Goal: Task Accomplishment & Management: Manage account settings

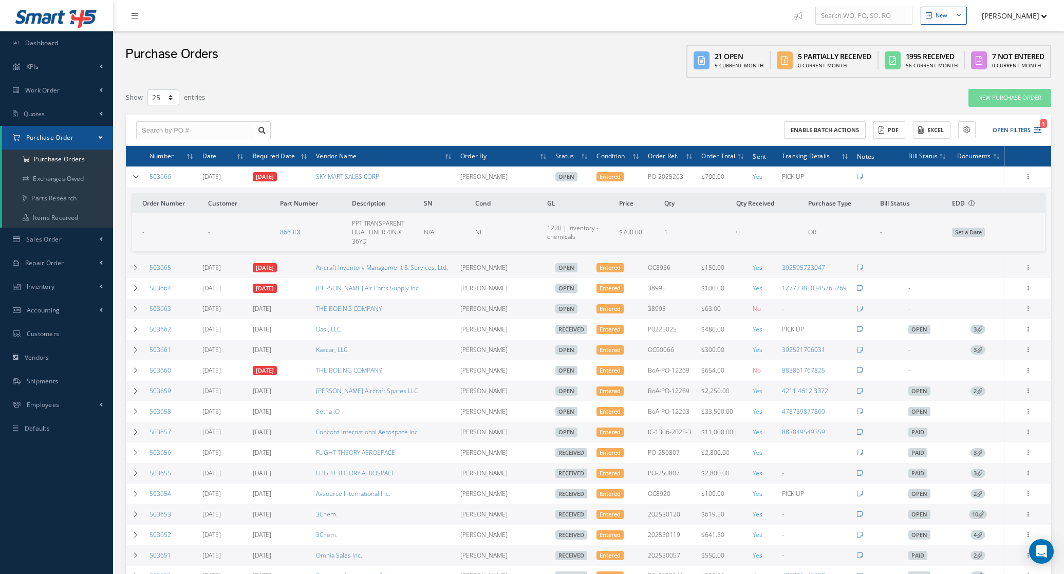
select select "25"
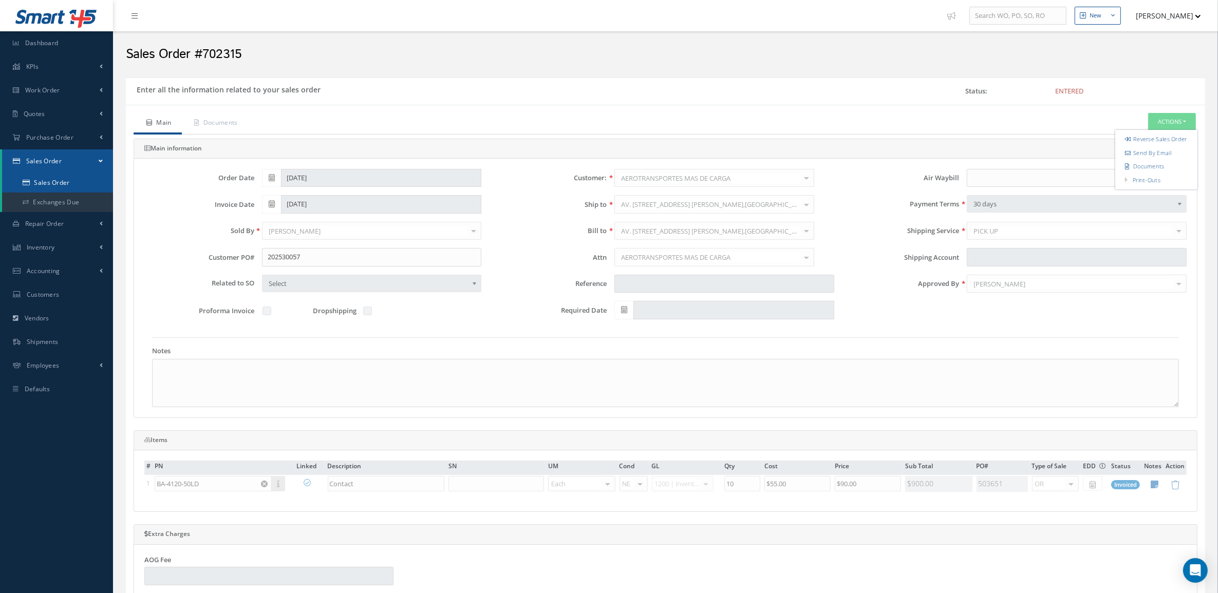
click at [67, 180] on link "Sales Order" at bounding box center [57, 183] width 111 height 20
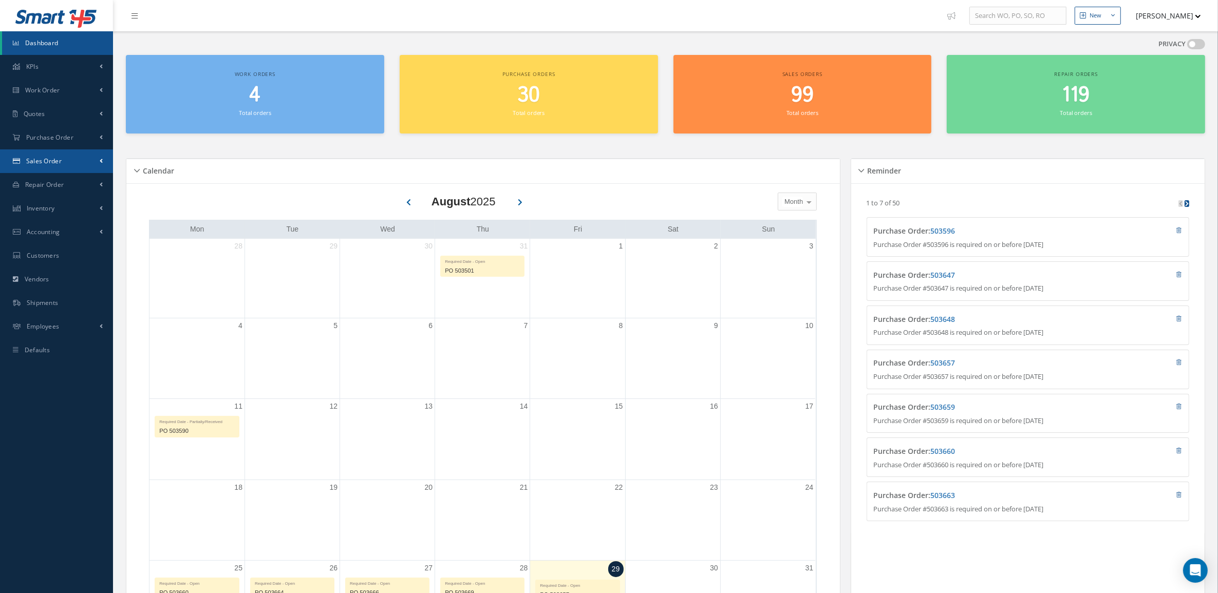
click at [52, 158] on span "Sales Order" at bounding box center [43, 161] width 35 height 9
click at [58, 177] on link "Sales Order" at bounding box center [57, 183] width 111 height 20
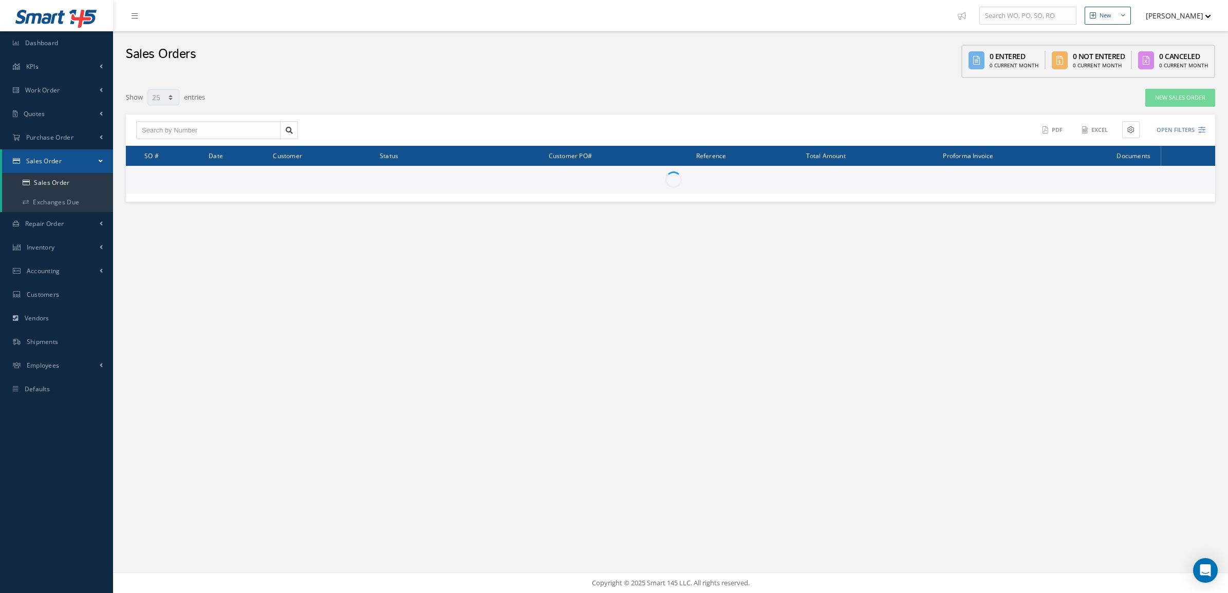
select select "25"
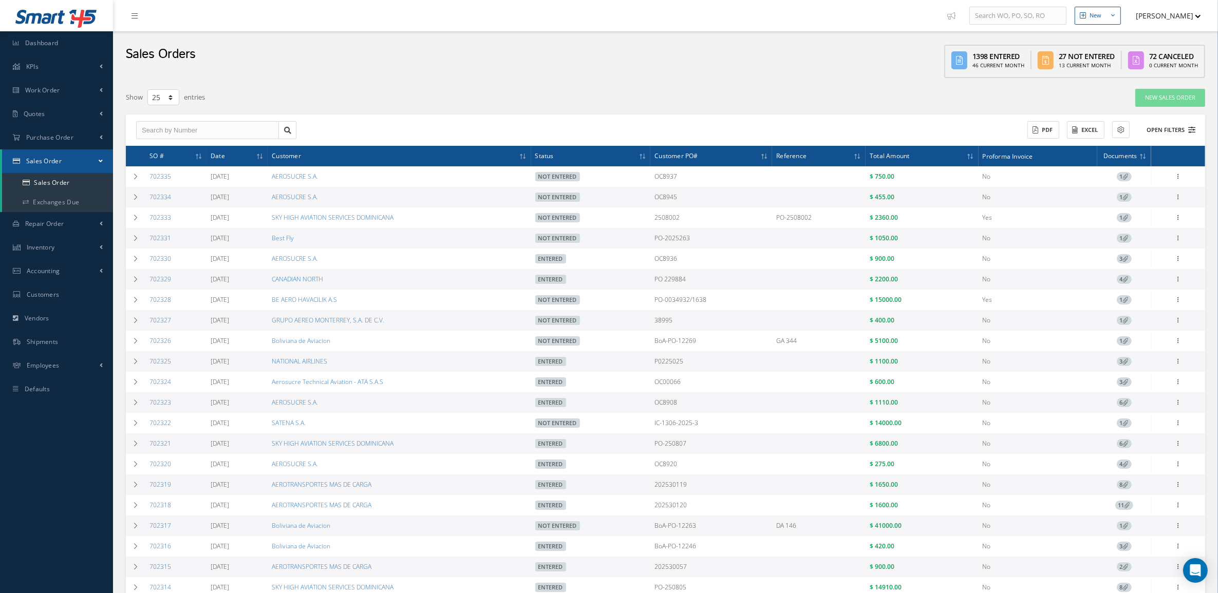
click at [1188, 128] on icon at bounding box center [1191, 129] width 7 height 7
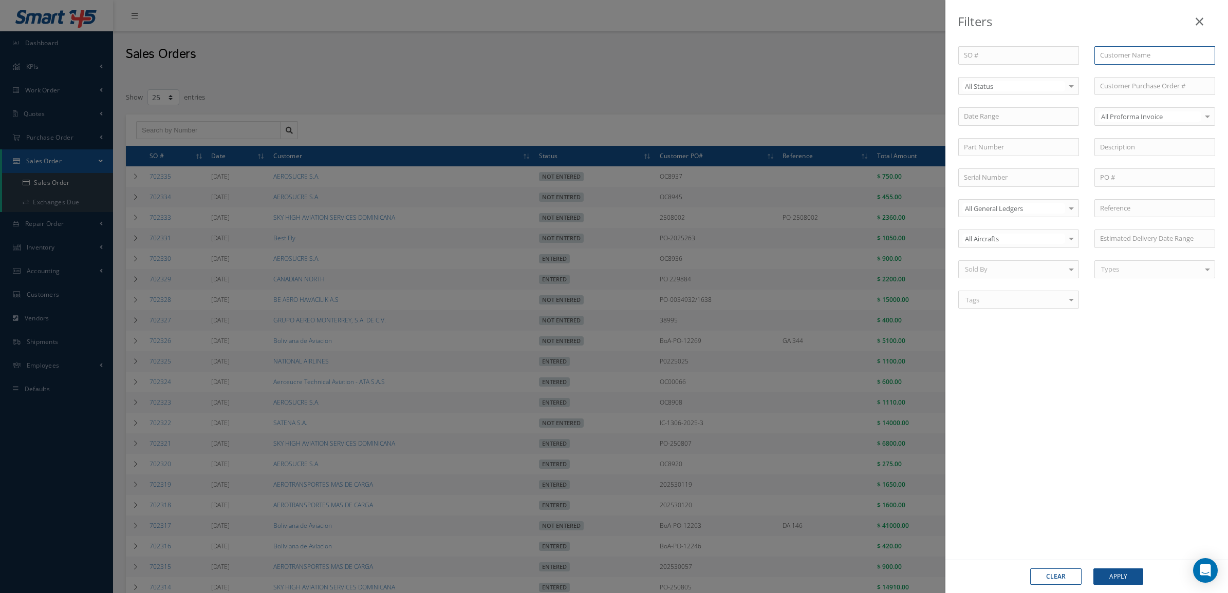
click at [1114, 60] on input "text" at bounding box center [1154, 55] width 121 height 18
drag, startPoint x: 1144, startPoint y: 55, endPoint x: 1077, endPoint y: 55, distance: 66.3
click at [1077, 55] on div "SO # Customer Name AERO AM No Match Found Select All Status All Status Entered …" at bounding box center [1086, 183] width 272 height 275
click at [1144, 76] on span "Ambulancias Aéreas de Colombia S.A.S." at bounding box center [1150, 79] width 101 height 20
type input "Ambulancias Aéreas de Colombia S.A.S."
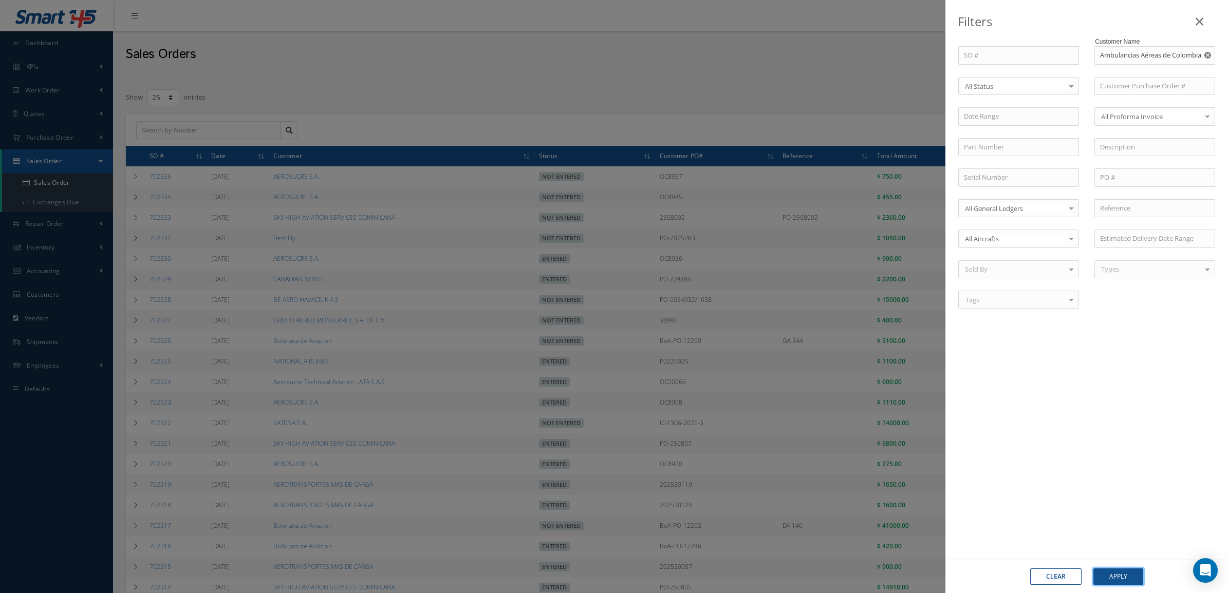
click at [1123, 569] on button "Apply" at bounding box center [1118, 577] width 50 height 16
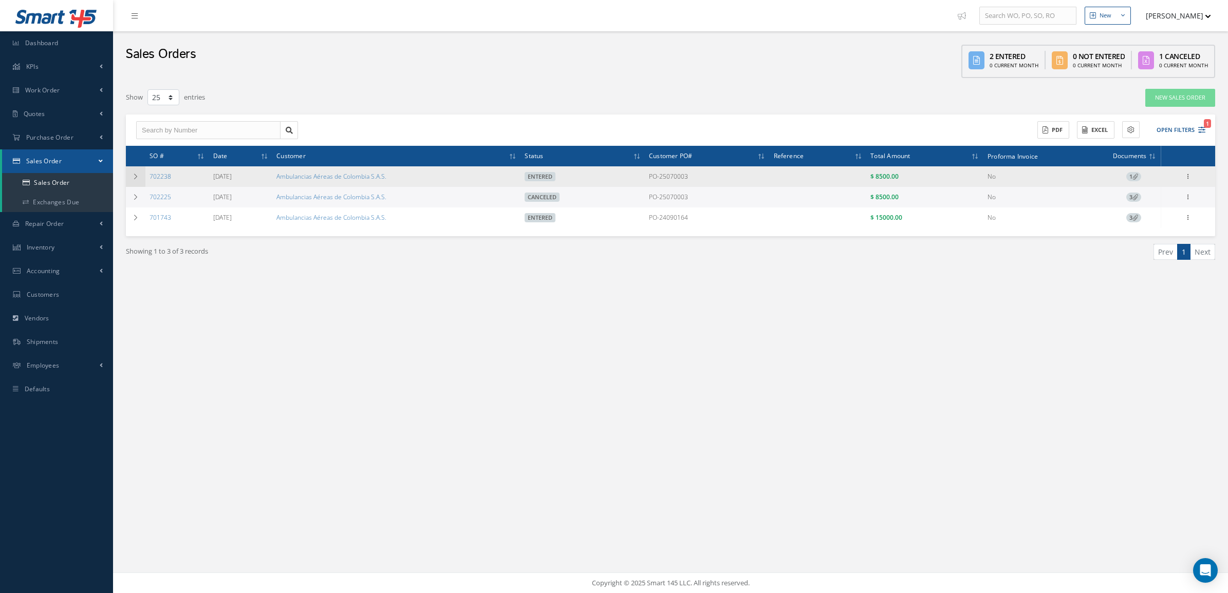
click at [137, 174] on icon at bounding box center [135, 177] width 7 height 6
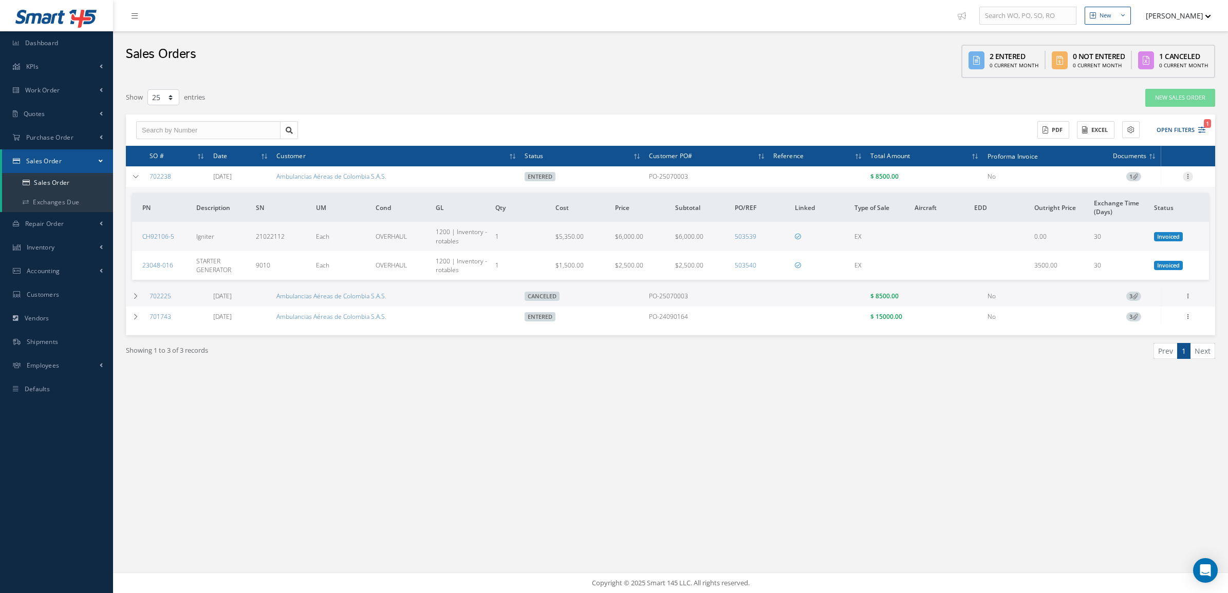
click at [1188, 173] on icon at bounding box center [1188, 176] width 10 height 8
click at [1153, 207] on link "Edit" at bounding box center [1140, 204] width 81 height 13
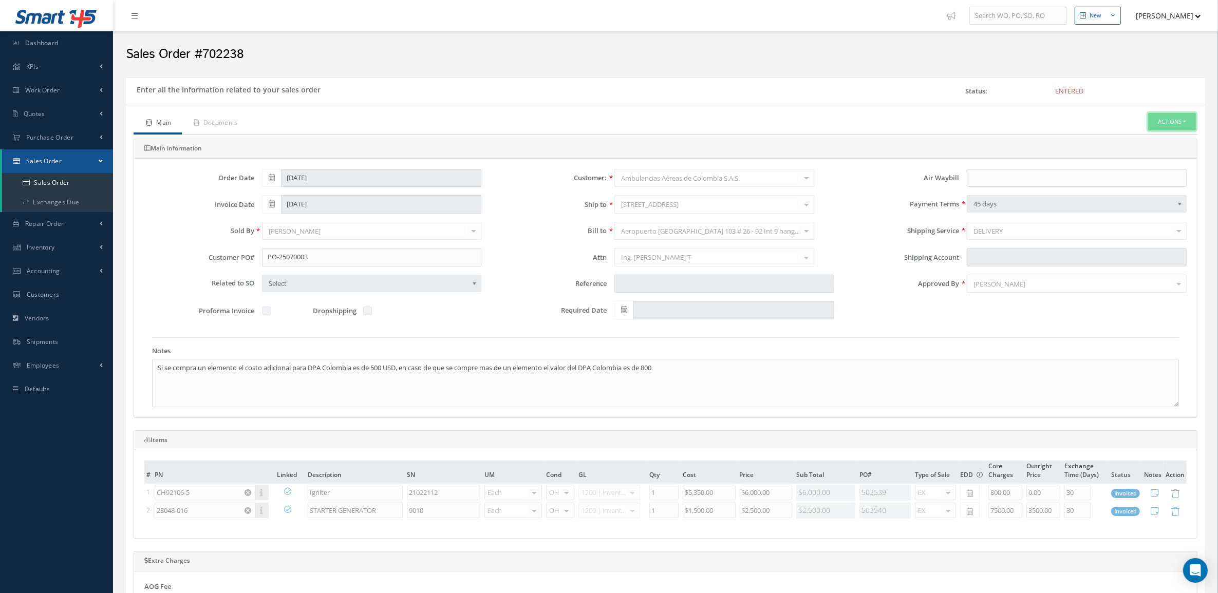
click at [1158, 121] on button "Actions" at bounding box center [1172, 122] width 48 height 18
click at [1139, 143] on link "Reverse Sales Order" at bounding box center [1156, 140] width 82 height 14
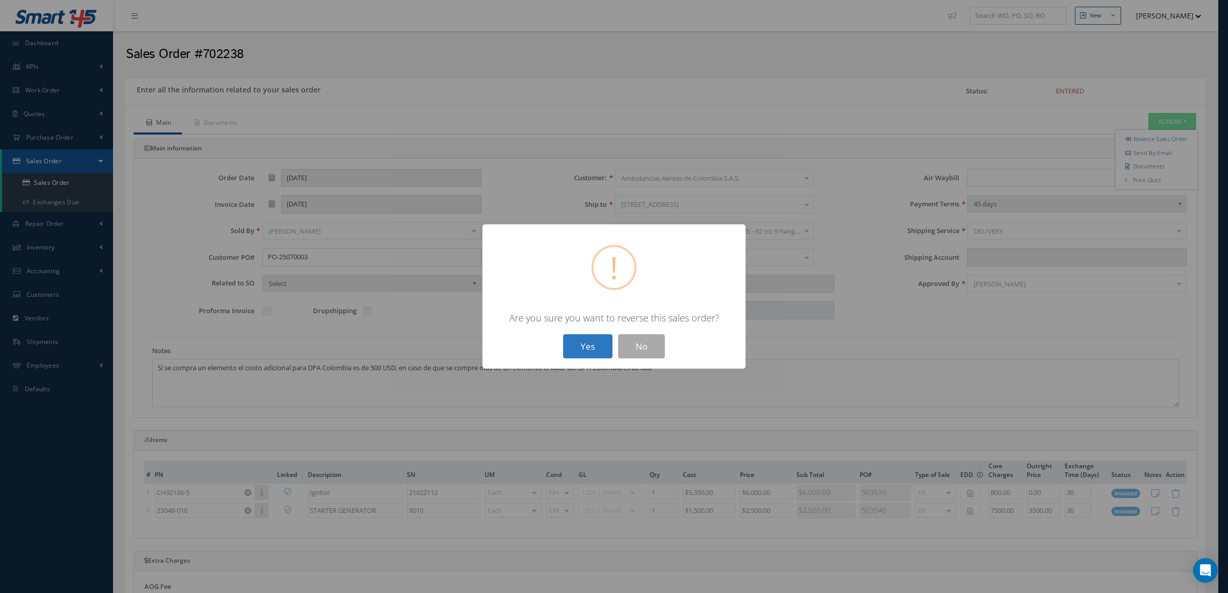
click at [588, 350] on button "Yes" at bounding box center [587, 346] width 49 height 24
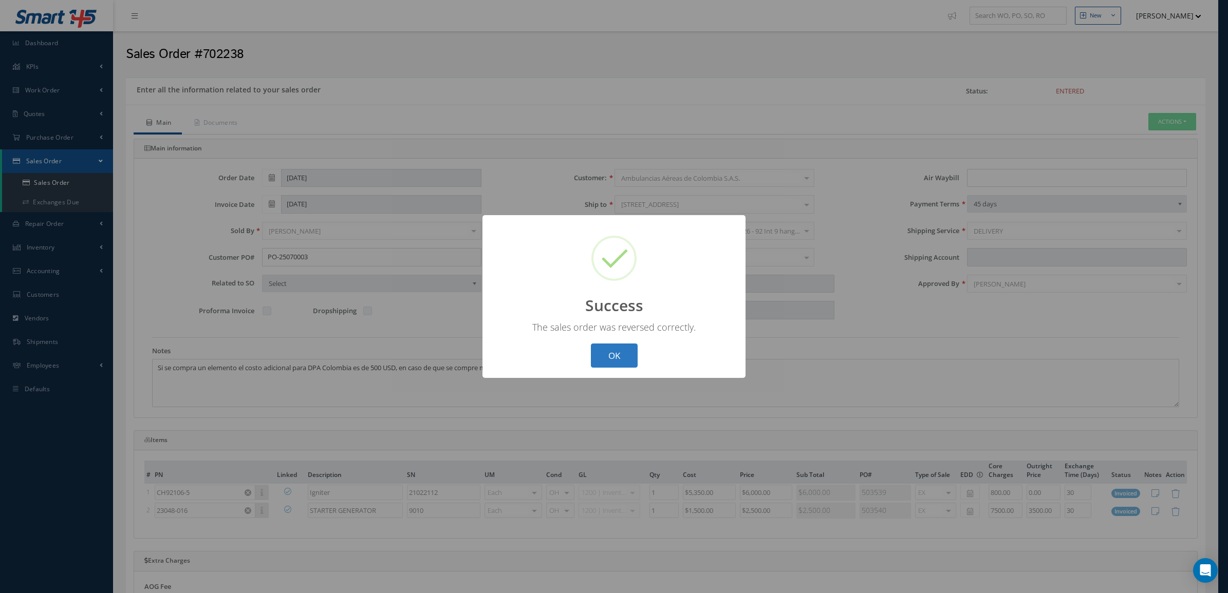
click at [602, 353] on button "OK" at bounding box center [614, 356] width 47 height 24
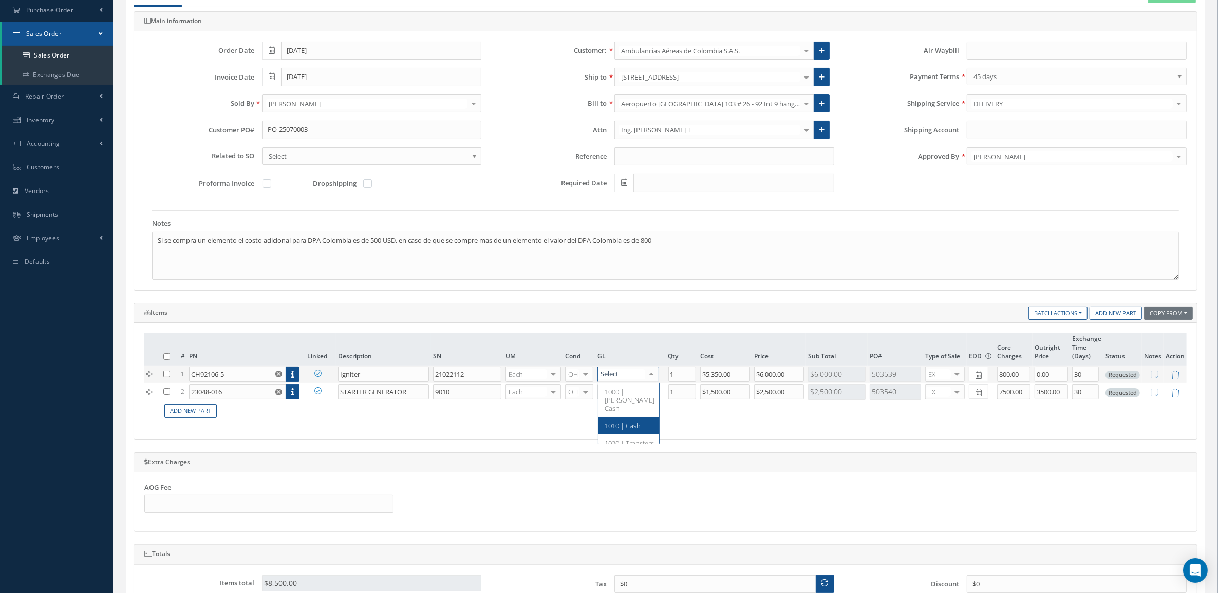
scroll to position [128, 0]
type input "CORE"
click at [632, 401] on span "5055 | Exchange core charges" at bounding box center [627, 400] width 44 height 26
click at [650, 393] on div at bounding box center [651, 391] width 14 height 15
type input "CORE"
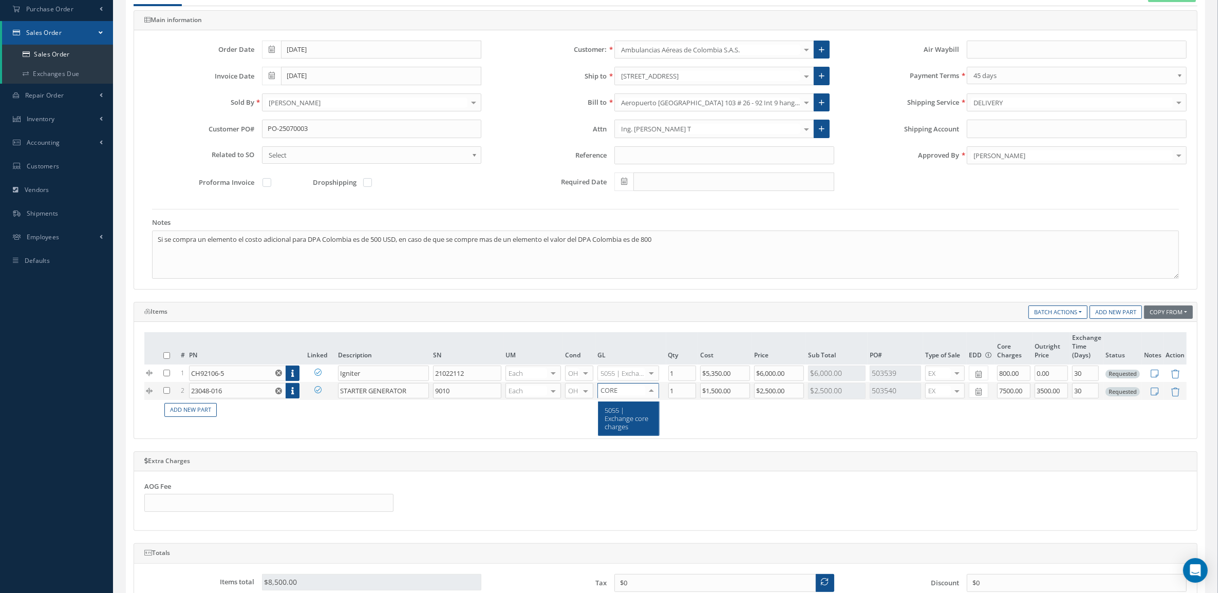
click at [629, 421] on span "5055 | Exchange core charges" at bounding box center [627, 419] width 44 height 26
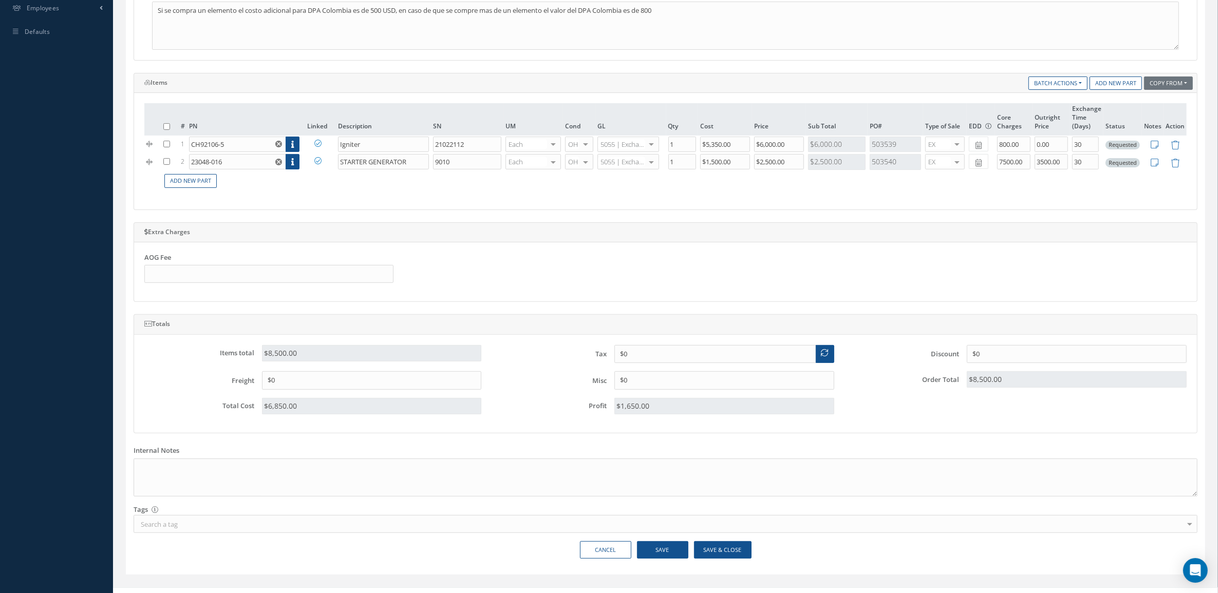
scroll to position [378, 0]
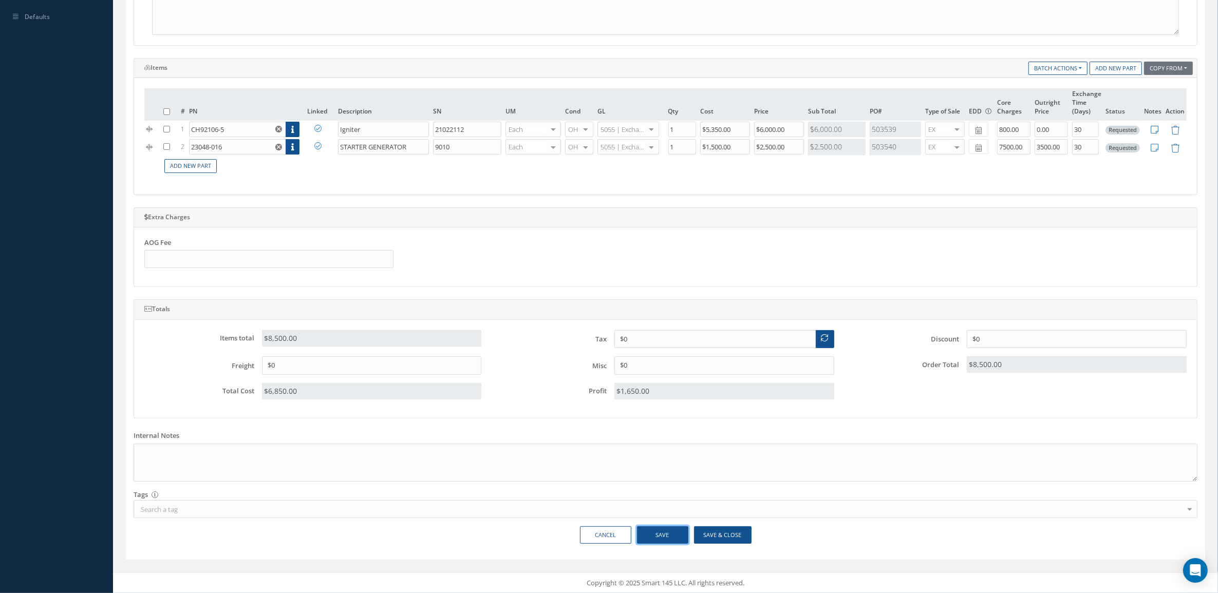
click at [674, 533] on button "Save" at bounding box center [662, 536] width 51 height 18
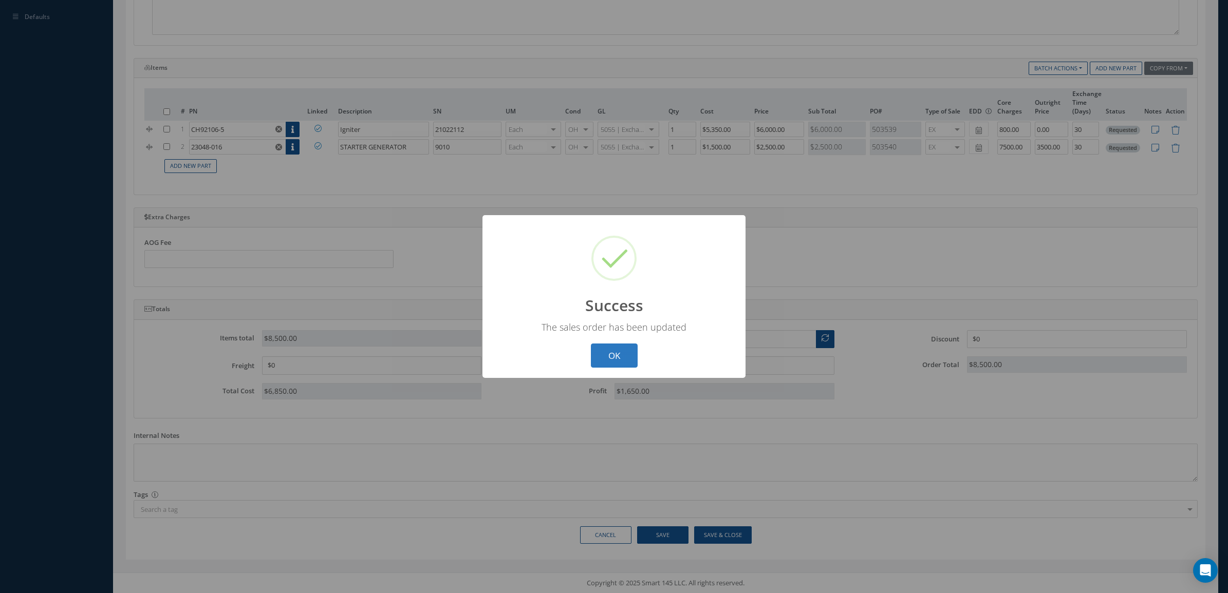
click at [620, 357] on button "OK" at bounding box center [614, 356] width 47 height 24
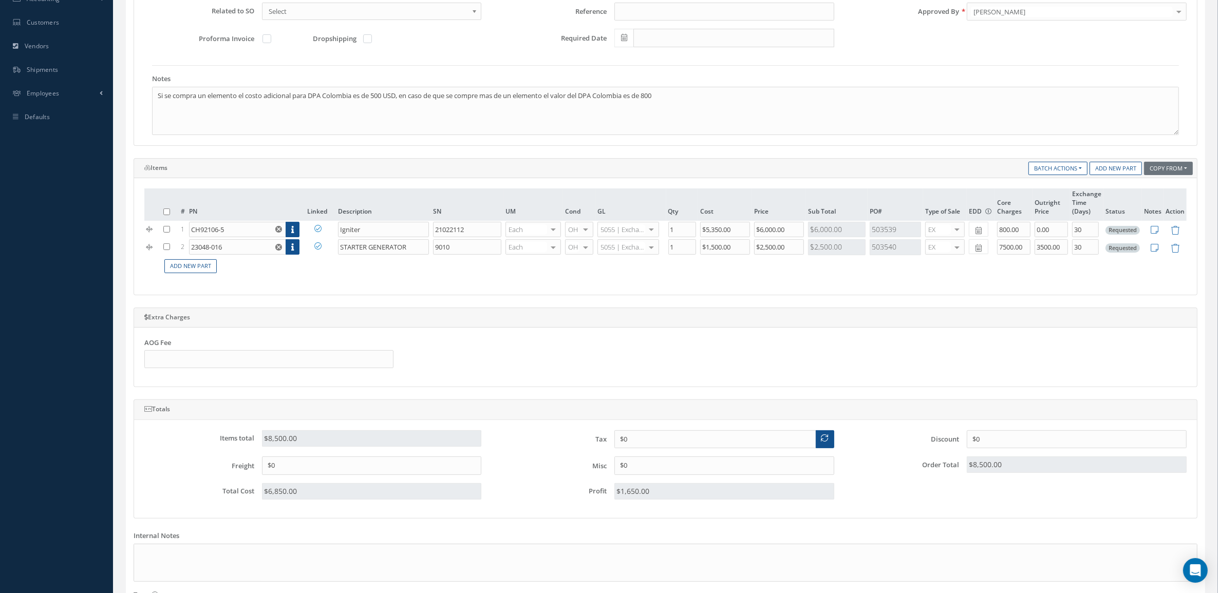
scroll to position [57, 0]
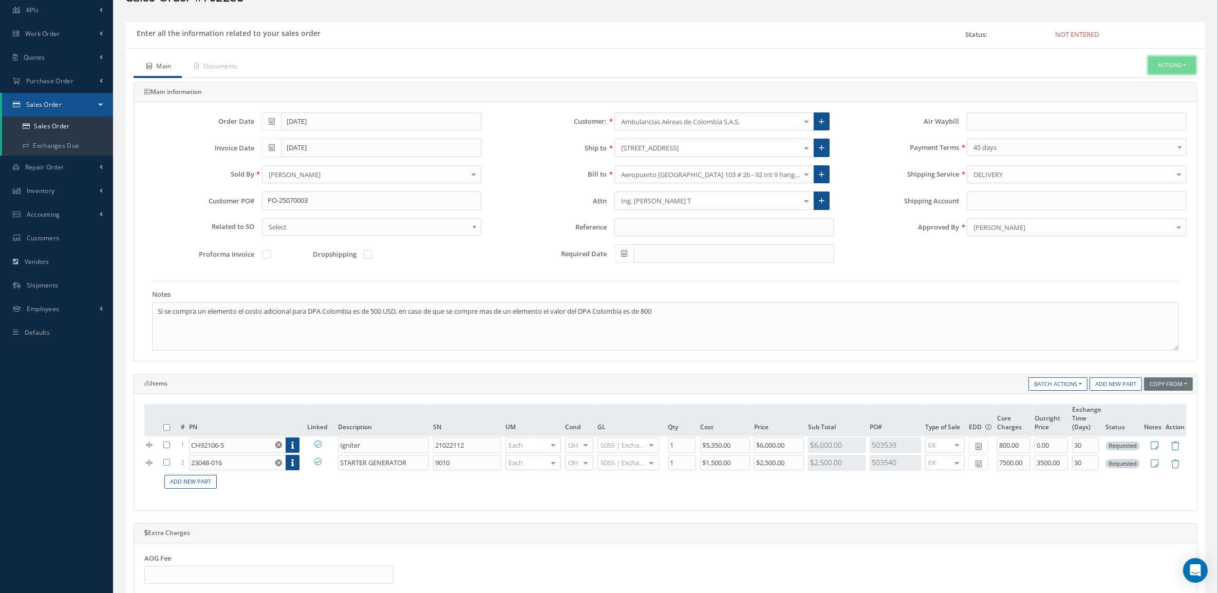
click at [1177, 60] on button "Actions" at bounding box center [1172, 66] width 48 height 18
click at [1150, 81] on link "Enter/Update" at bounding box center [1156, 83] width 82 height 14
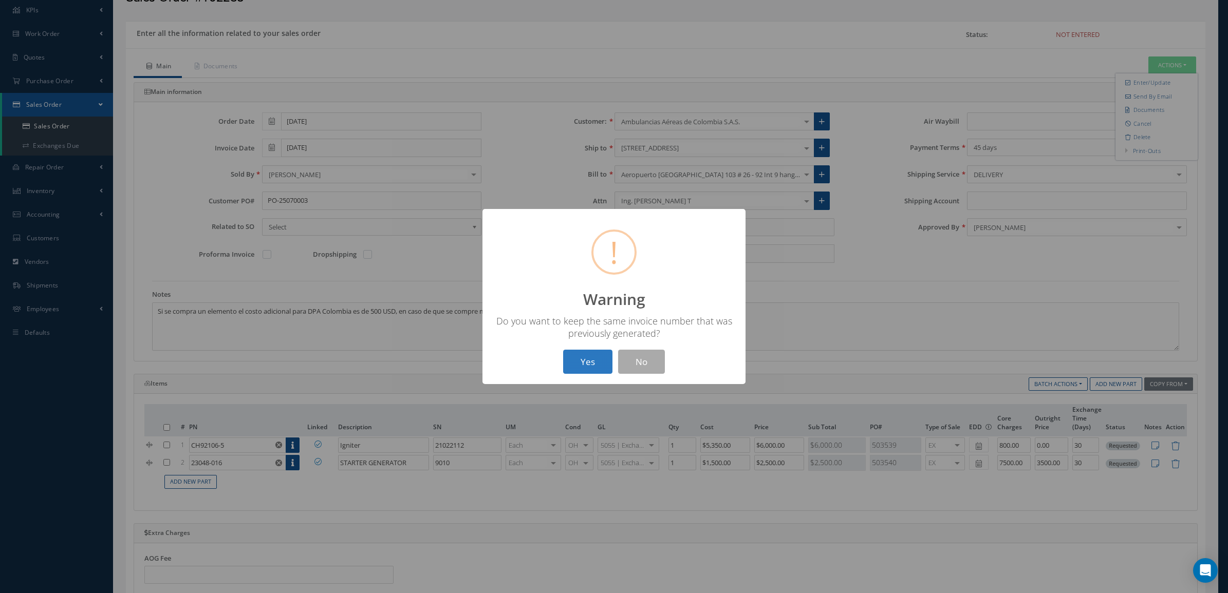
click at [579, 361] on button "Yes" at bounding box center [587, 362] width 49 height 24
drag, startPoint x: 628, startPoint y: 378, endPoint x: 621, endPoint y: 363, distance: 16.5
click at [623, 368] on div "? ! i Success × The Sales Order has been entered and an Invoice was created OK …" at bounding box center [613, 296] width 263 height 175
click at [621, 363] on button "OK" at bounding box center [614, 362] width 47 height 24
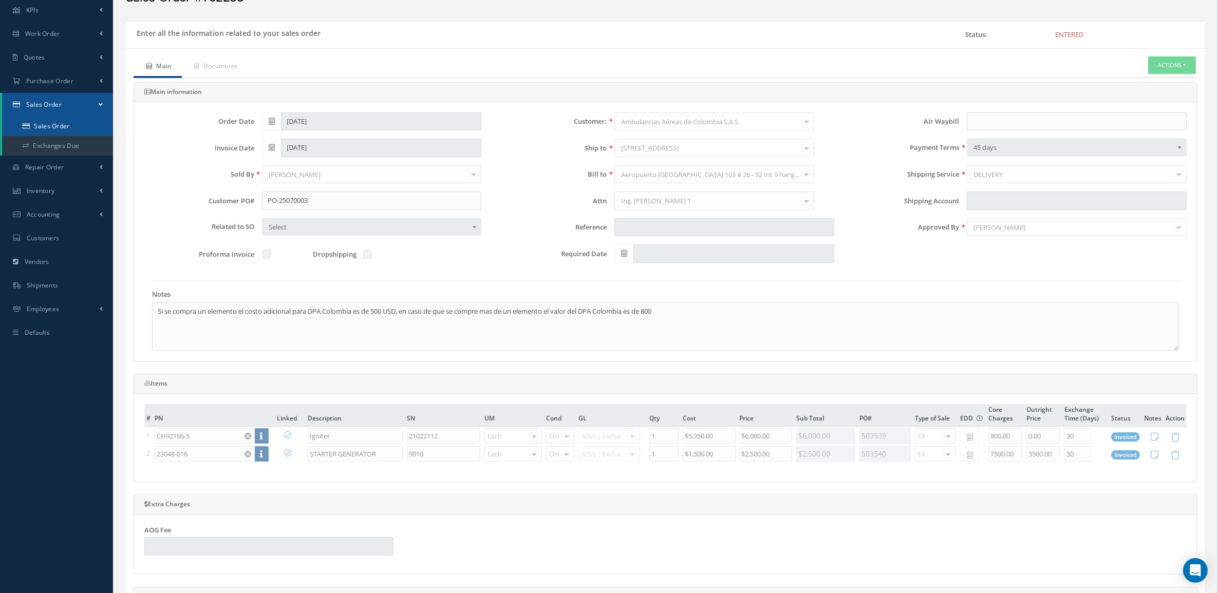
click at [60, 118] on link "Sales Order" at bounding box center [57, 127] width 111 height 20
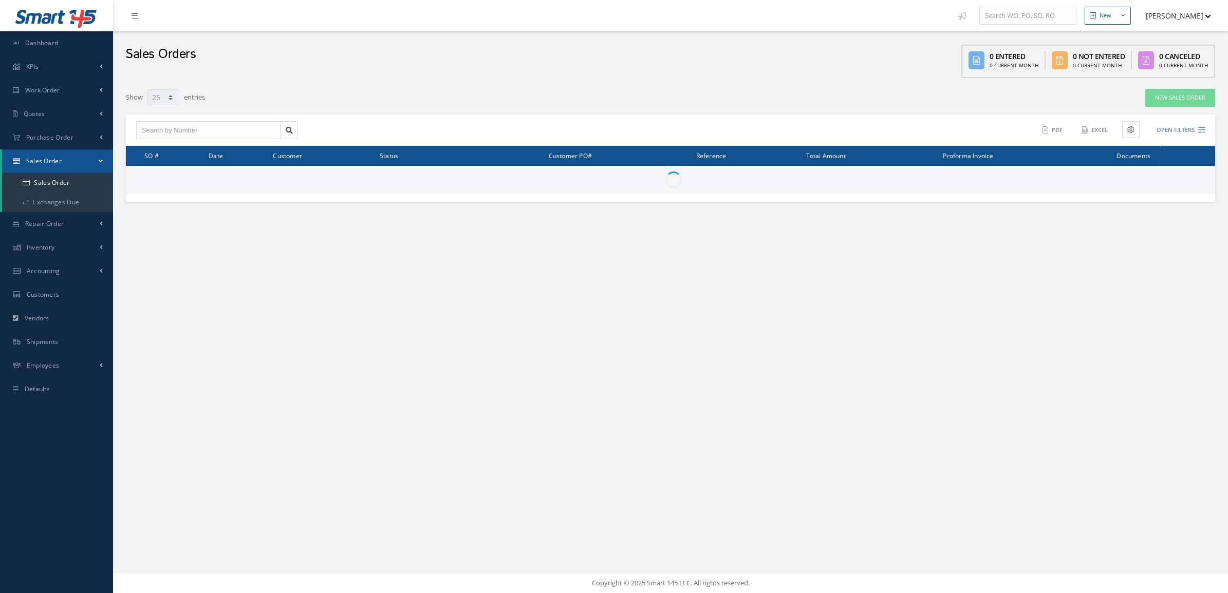
select select "25"
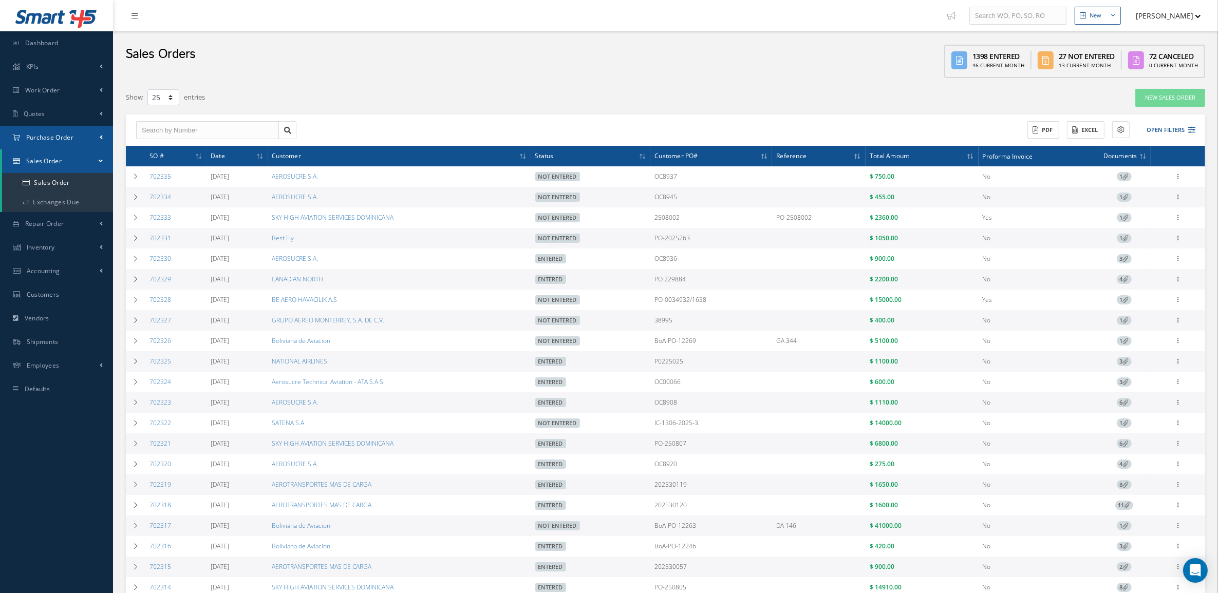
click at [29, 142] on link "Purchase Order" at bounding box center [56, 138] width 113 height 24
click at [37, 159] on a=1&status_id=2&status_id=3&status_id=5&collapsedFilters"] "Purchase Orders" at bounding box center [57, 159] width 111 height 20
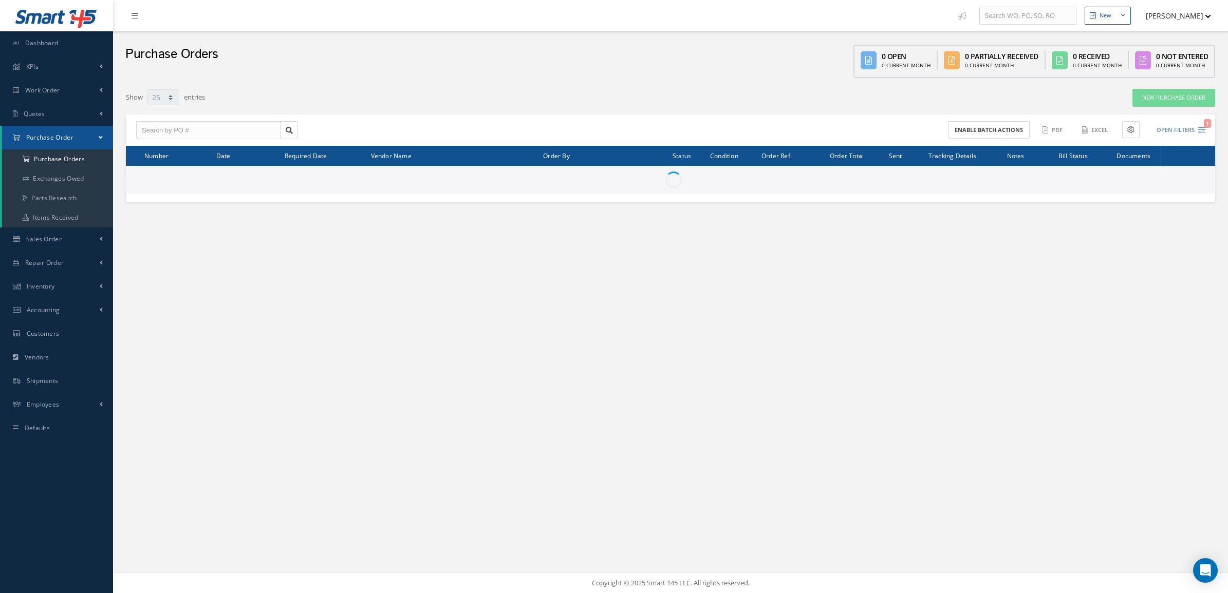
select select "25"
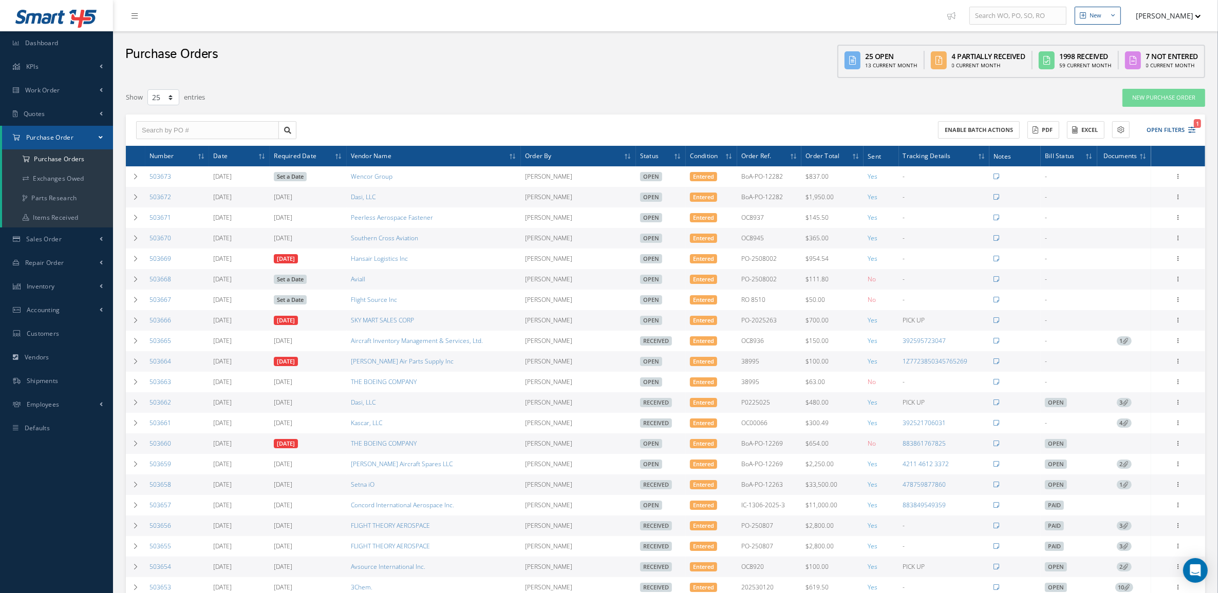
click at [1143, 14] on button "[PERSON_NAME]" at bounding box center [1163, 16] width 75 height 20
drag, startPoint x: 436, startPoint y: 237, endPoint x: 334, endPoint y: 237, distance: 101.7
click at [334, 237] on tr "503670 [DATE] [DATE] Southern Cross Aviation [PERSON_NAME] Open Entered OC8945 …" at bounding box center [665, 238] width 1079 height 21
copy tr "Southern Cross Aviation"
